Goal: Information Seeking & Learning: Find specific page/section

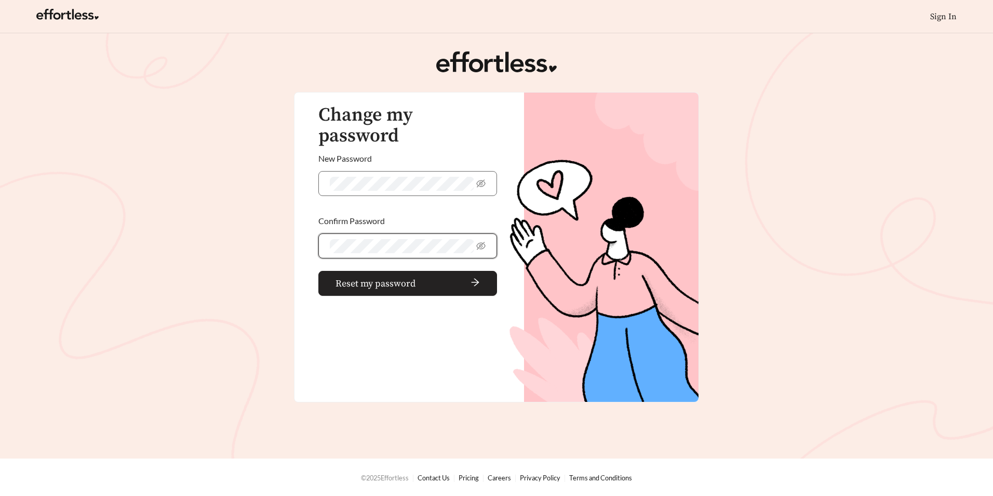
click at [386, 276] on span "Reset my password" at bounding box center [376, 283] width 80 height 14
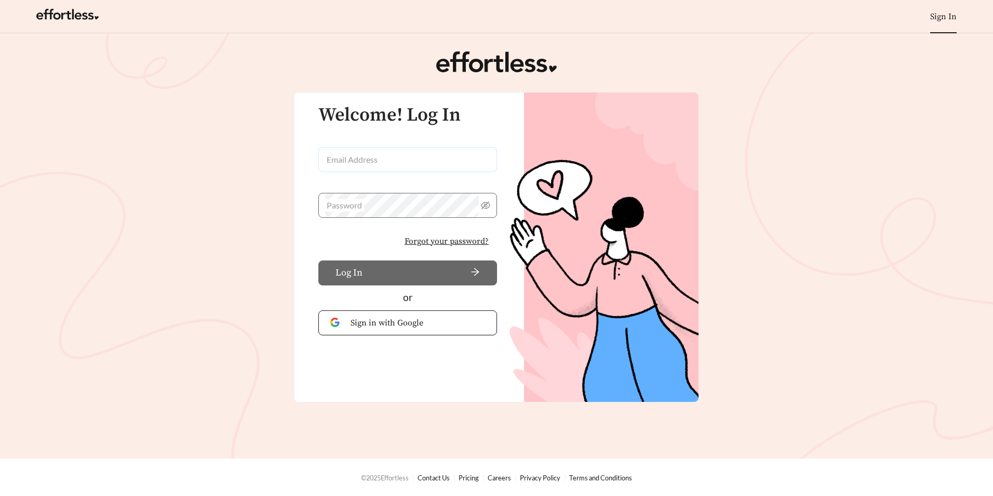
click at [407, 163] on input "Email Address" at bounding box center [408, 159] width 179 height 25
type input "**********"
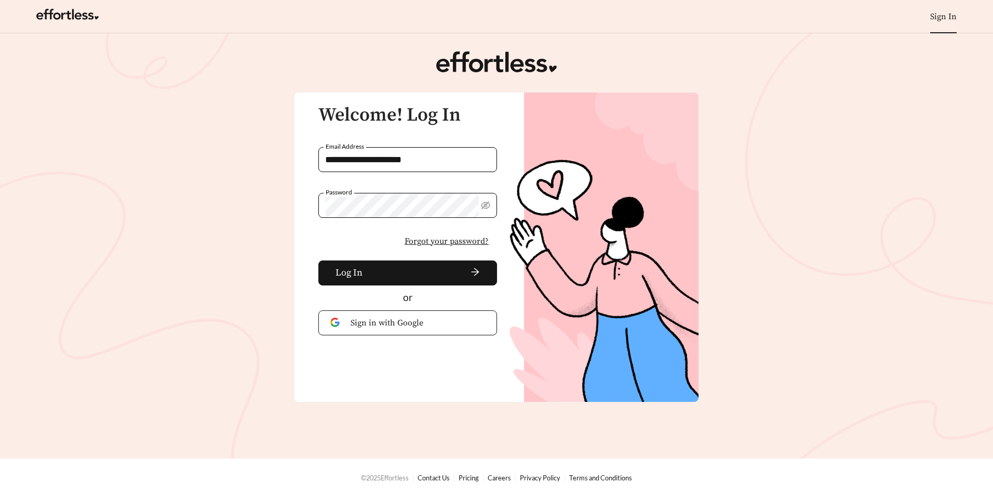
click at [319, 260] on button "Log In" at bounding box center [408, 272] width 179 height 25
click at [423, 242] on span "Forgot your password?" at bounding box center [447, 241] width 84 height 12
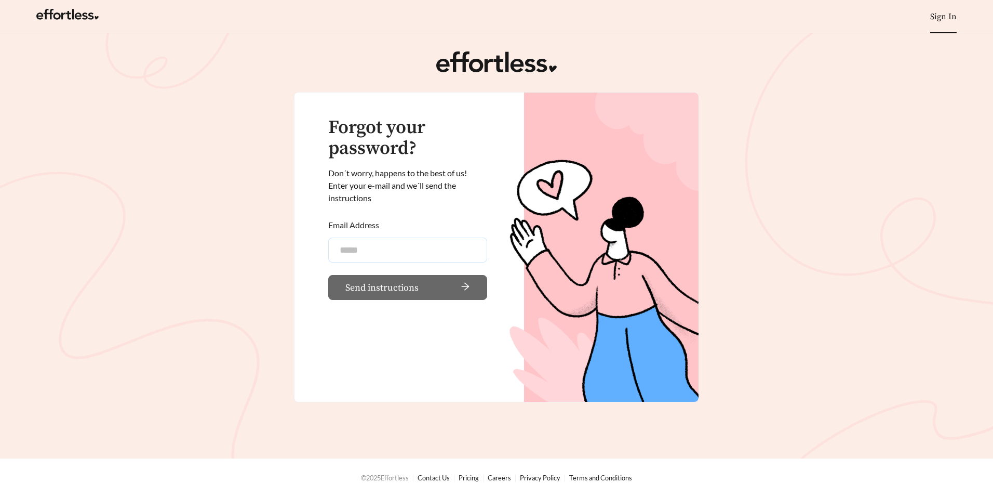
click at [373, 246] on input "Email Address" at bounding box center [407, 249] width 159 height 25
type input "**********"
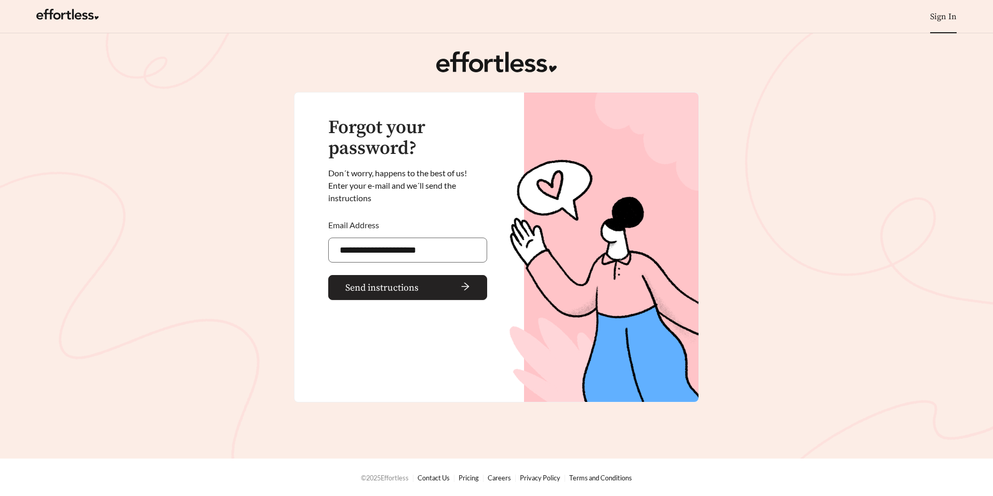
click at [376, 289] on span "Send instructions" at bounding box center [382, 288] width 73 height 14
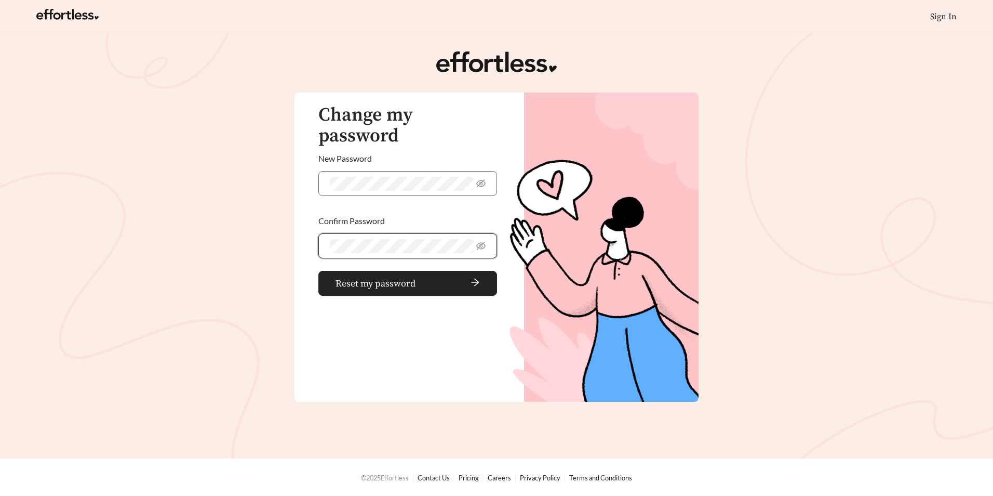
click at [339, 276] on span "Reset my password" at bounding box center [376, 283] width 80 height 14
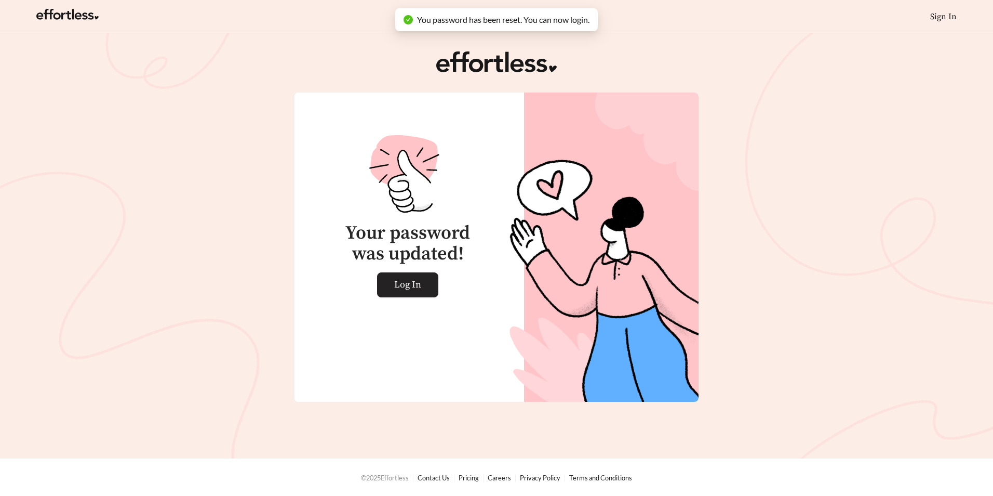
click at [407, 286] on span "Log In" at bounding box center [407, 285] width 27 height 24
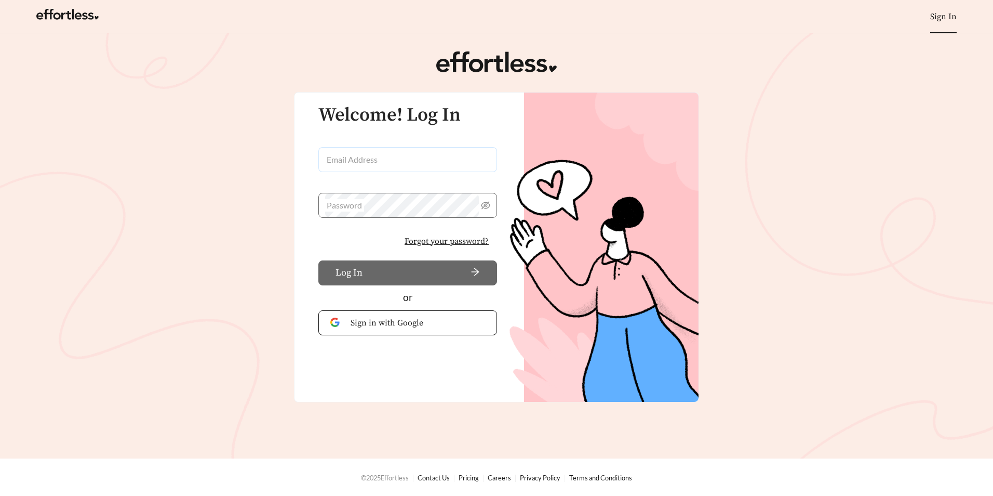
click at [374, 161] on input "Email Address" at bounding box center [408, 159] width 179 height 25
type input "**********"
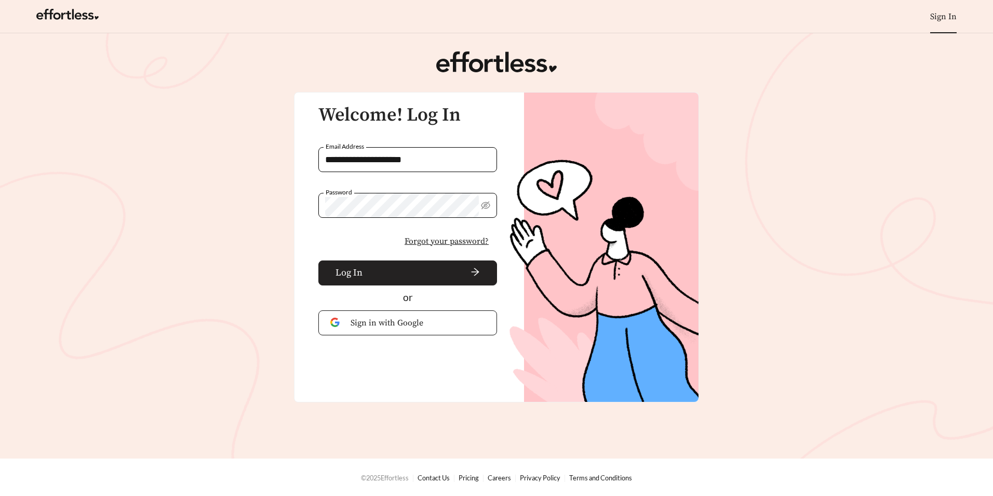
click at [417, 279] on button "Log In" at bounding box center [408, 272] width 179 height 25
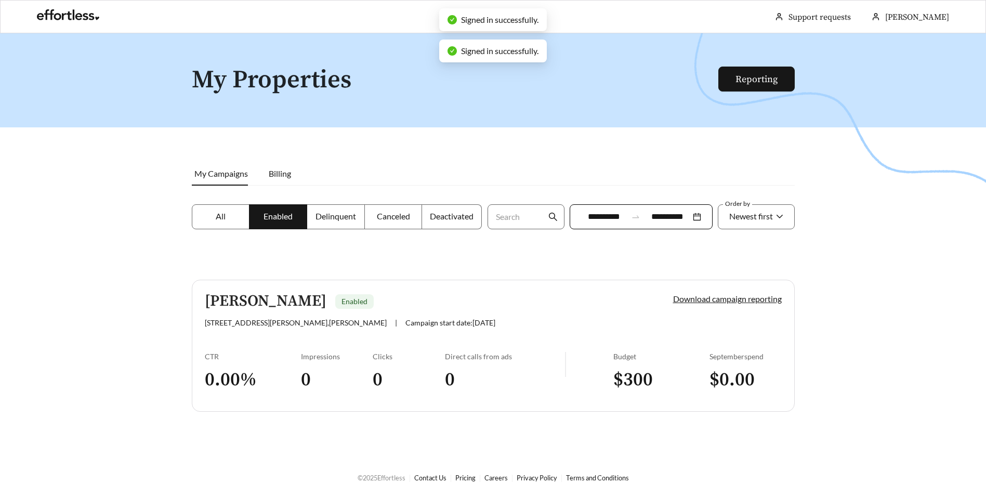
click at [256, 303] on h5 "Hart Townes" at bounding box center [266, 301] width 122 height 17
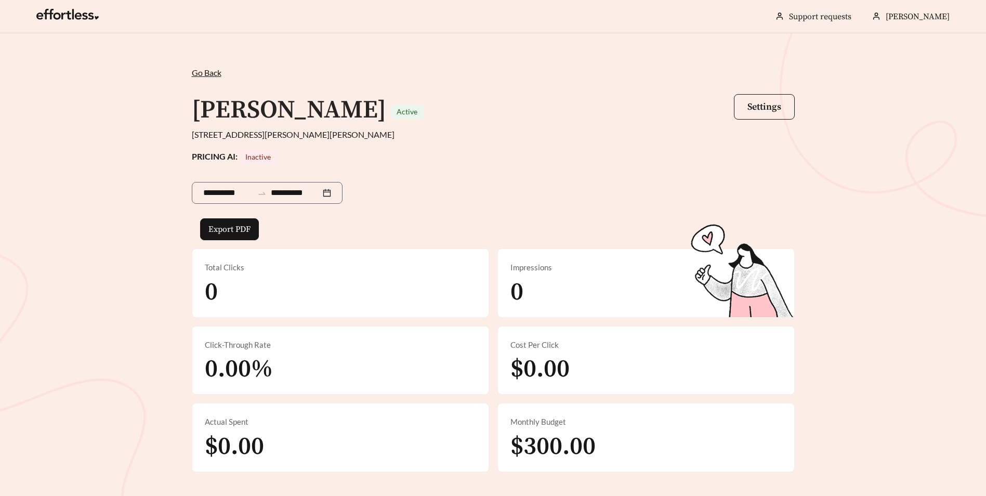
click at [208, 73] on span "Go Back" at bounding box center [207, 73] width 30 height 10
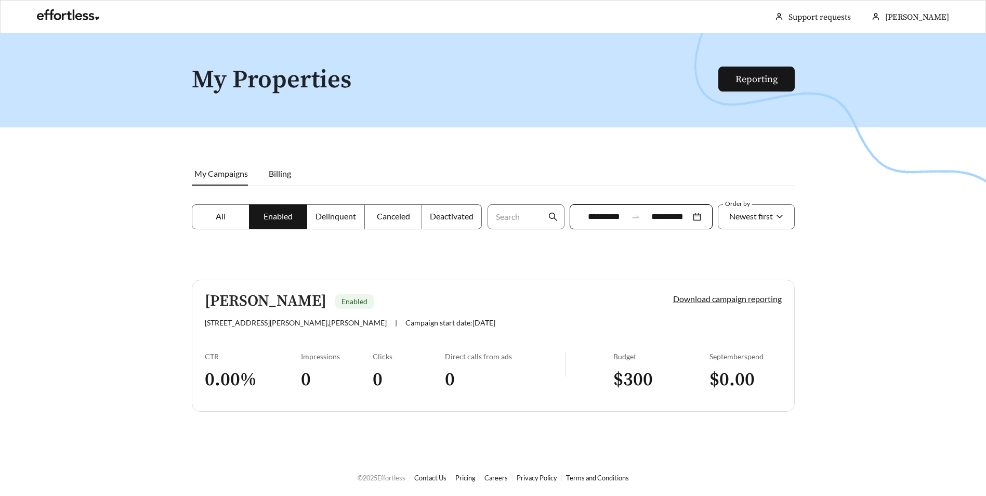
click at [270, 303] on h5 "Hart Townes" at bounding box center [266, 301] width 122 height 17
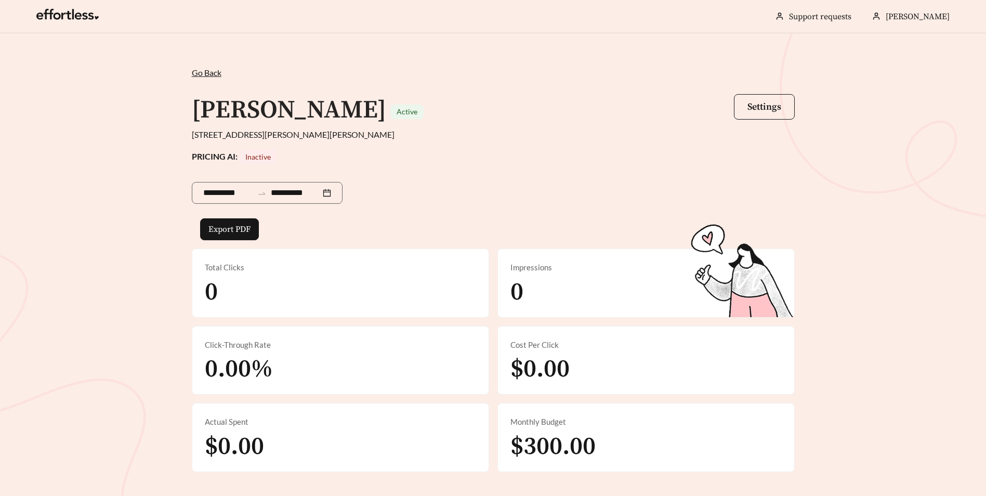
click at [285, 115] on h1 "Hart Townes" at bounding box center [289, 110] width 194 height 31
click at [205, 71] on span "Go Back" at bounding box center [207, 73] width 30 height 10
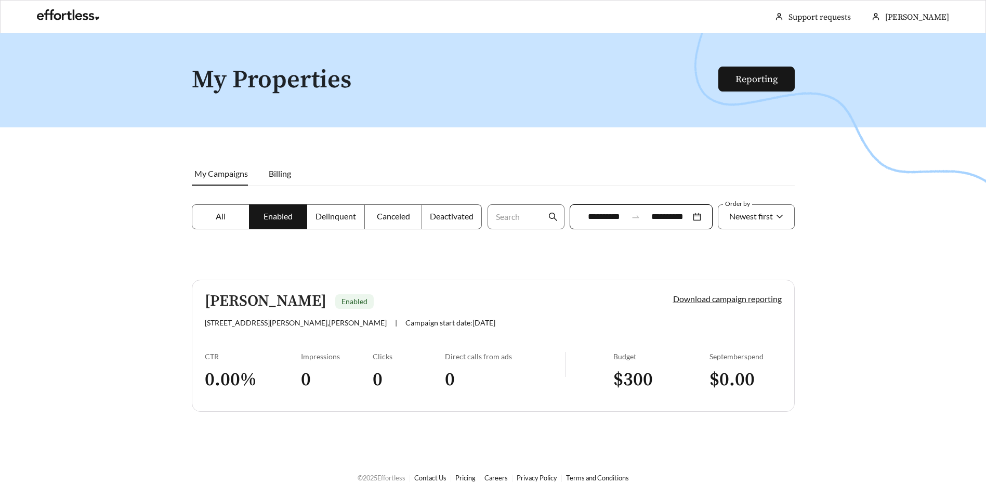
click at [213, 223] on label "All" at bounding box center [221, 216] width 58 height 25
click at [269, 220] on span "Enabled" at bounding box center [277, 216] width 29 height 10
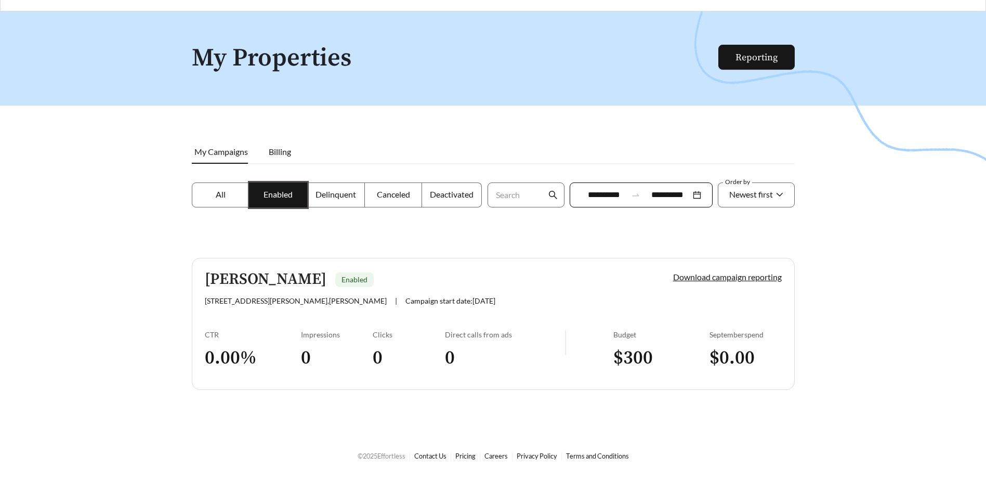
scroll to position [33, 0]
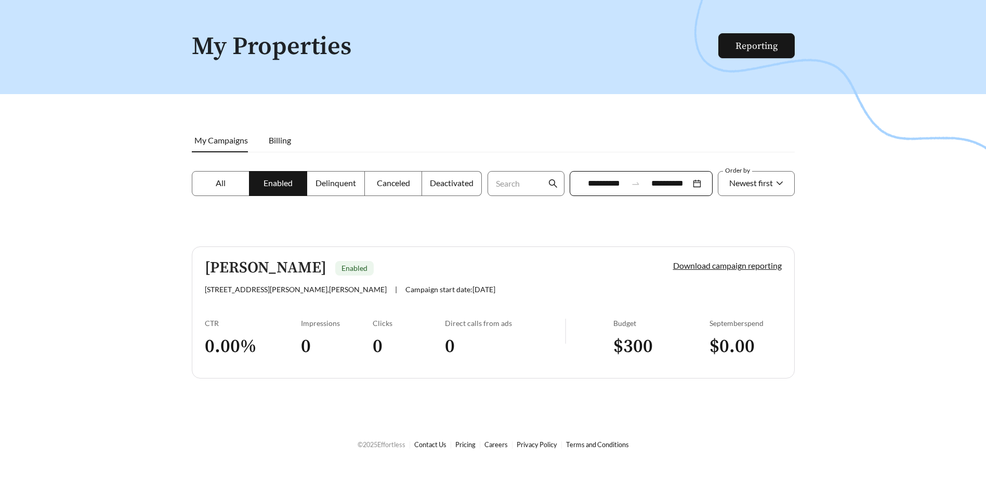
click at [896, 52] on div at bounding box center [493, 248] width 986 height 496
